Goal: Transaction & Acquisition: Subscribe to service/newsletter

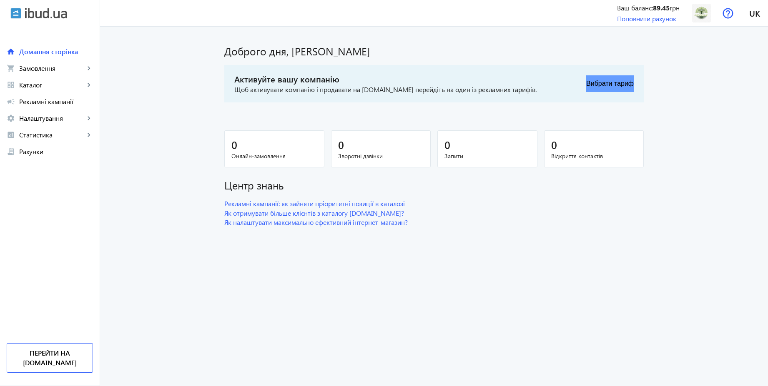
click at [622, 83] on button "Вибрати тариф" at bounding box center [610, 83] width 48 height 17
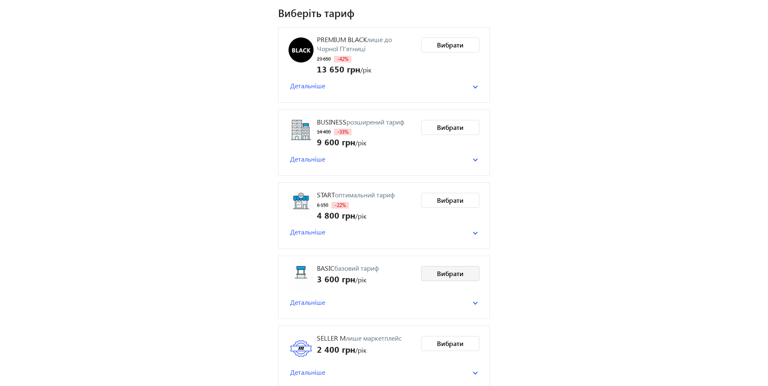
scroll to position [66, 0]
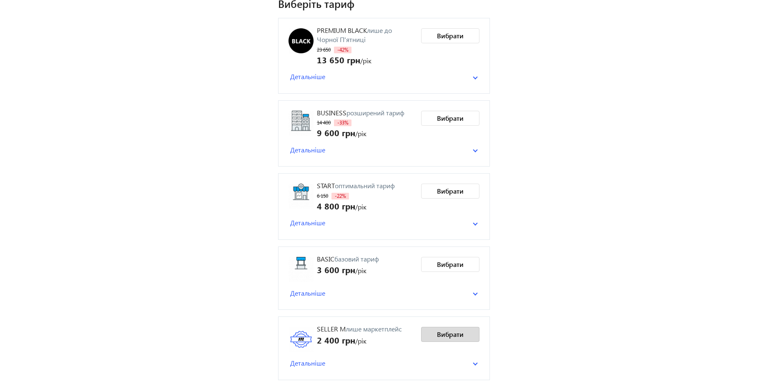
click at [452, 338] on span "Вибрати" at bounding box center [450, 334] width 27 height 9
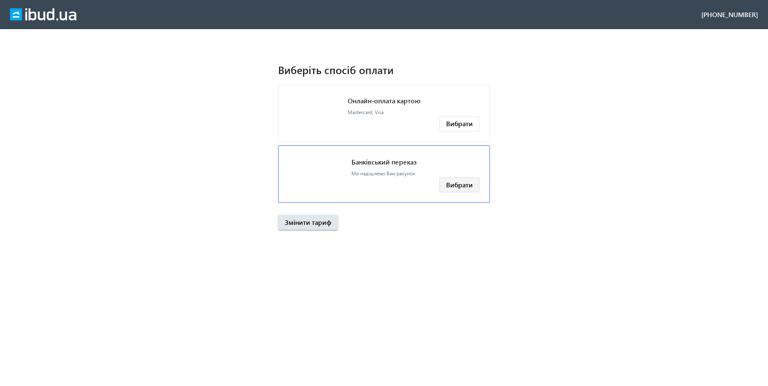
click at [457, 190] on span at bounding box center [459, 185] width 39 height 20
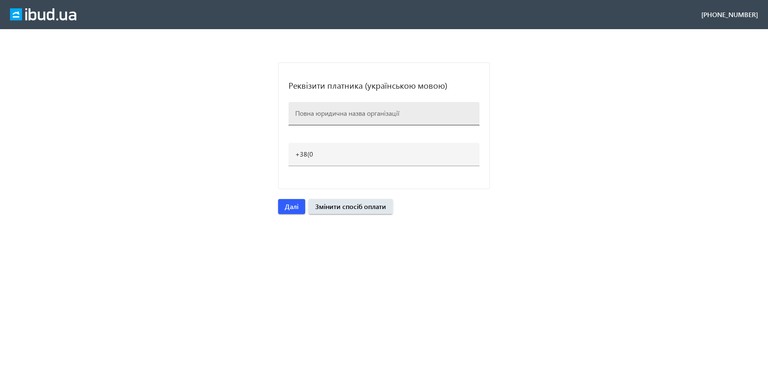
click at [313, 113] on input at bounding box center [384, 113] width 178 height 9
paste input "7008002"
type input "7008002"
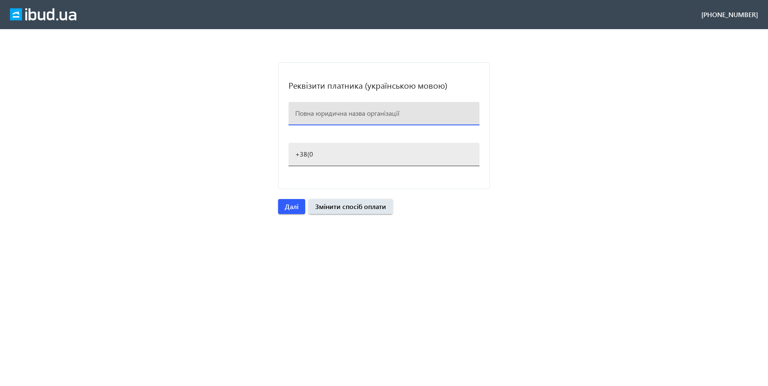
click at [315, 158] on input "+38(0" at bounding box center [384, 154] width 178 height 9
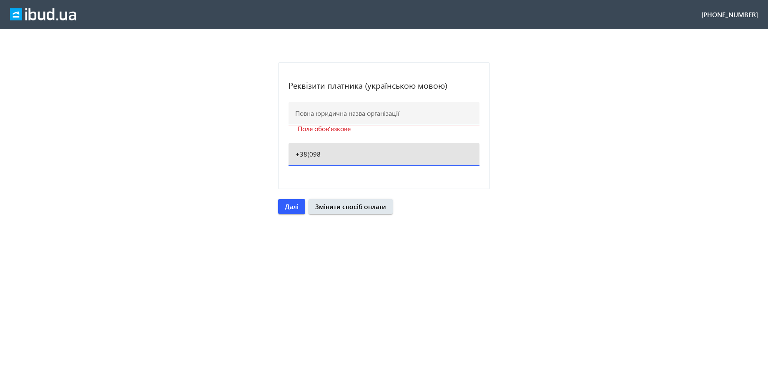
paste input ")700-80-02"
type input "+38(098)700-80-02"
click at [310, 114] on input at bounding box center [384, 113] width 178 height 9
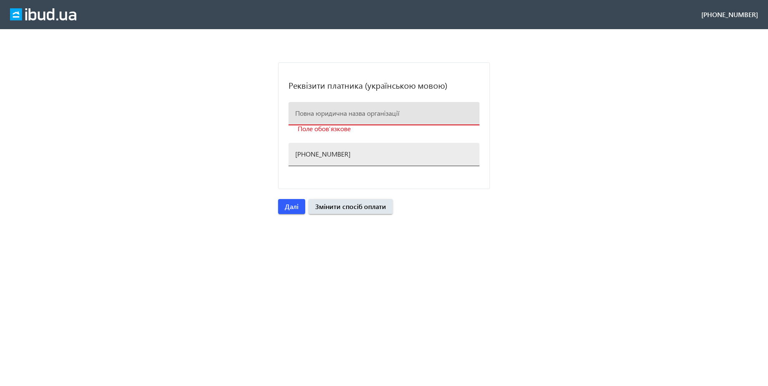
type input "ТОВ Будфемелі"
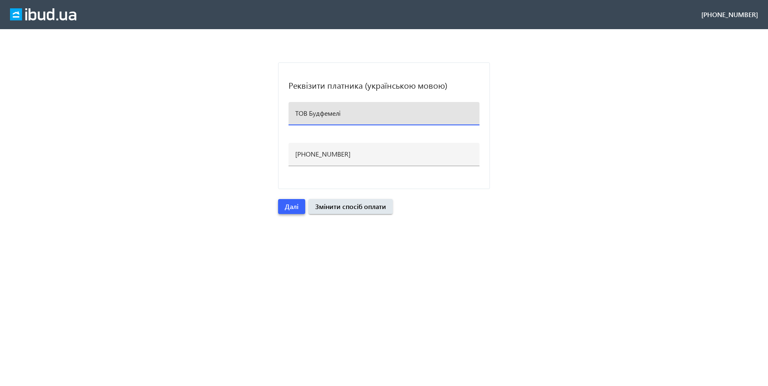
click at [294, 207] on span "Далі" at bounding box center [292, 206] width 14 height 9
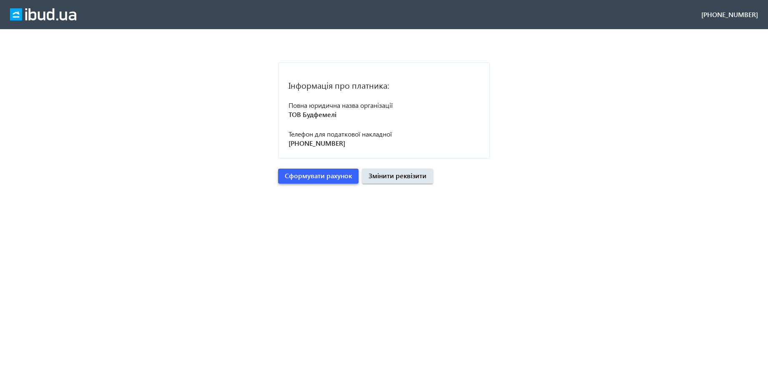
click at [318, 175] on span "Сформувати рахунок" at bounding box center [318, 175] width 67 height 9
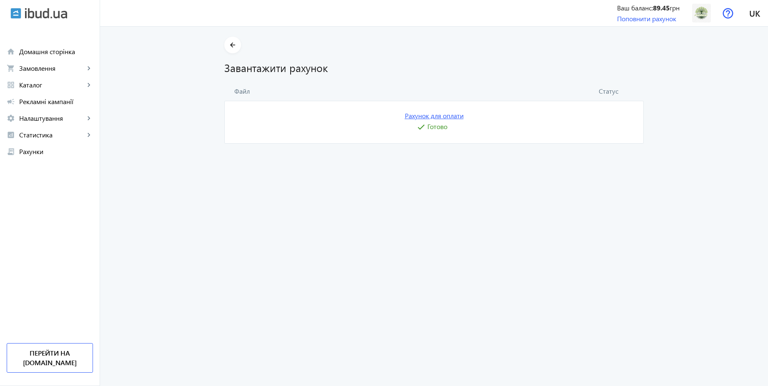
click at [445, 113] on link "Рахунок для оплати" at bounding box center [434, 115] width 59 height 9
click at [701, 14] on img at bounding box center [701, 13] width 19 height 19
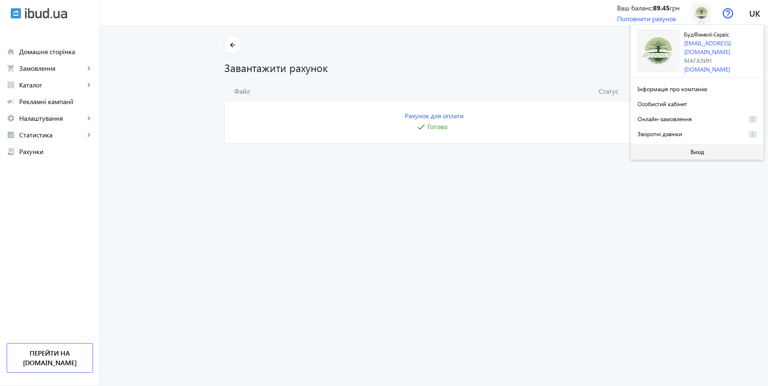
click at [697, 152] on span "Вихід" at bounding box center [697, 152] width 14 height 7
